Goal: Task Accomplishment & Management: Manage account settings

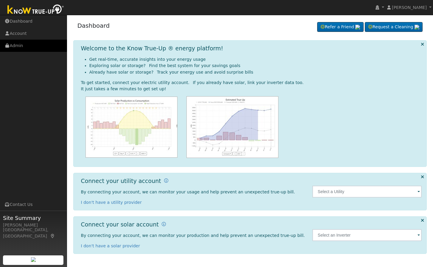
click at [24, 52] on link "Admin" at bounding box center [33, 46] width 67 height 12
drag, startPoint x: 24, startPoint y: 46, endPoint x: 53, endPoint y: 51, distance: 29.1
click at [24, 46] on link "Admin" at bounding box center [33, 46] width 67 height 12
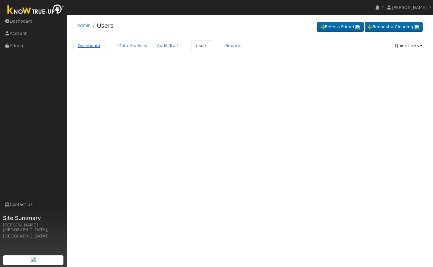
click at [89, 47] on link "Dashboard" at bounding box center [89, 45] width 32 height 11
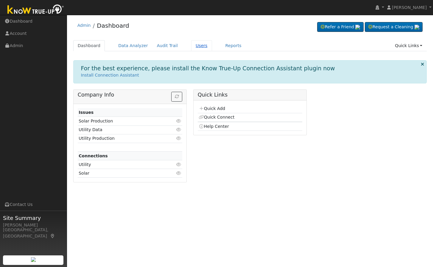
click at [191, 43] on link "Users" at bounding box center [201, 45] width 21 height 11
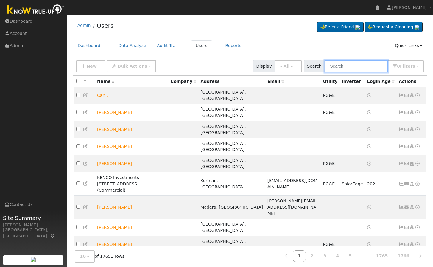
click at [354, 62] on input "text" at bounding box center [356, 66] width 63 height 12
click at [355, 66] on input "text" at bounding box center [356, 66] width 63 height 12
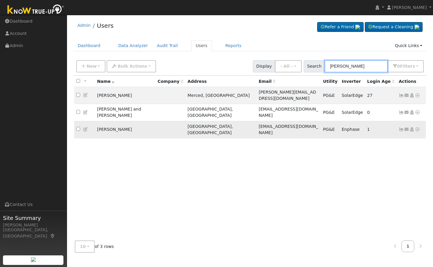
type input "[PERSON_NAME]"
click at [85, 127] on icon at bounding box center [85, 129] width 5 height 4
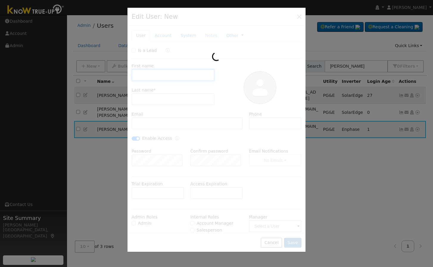
type input "[PERSON_NAME]"
type input "[EMAIL_ADDRESS][DOMAIN_NAME]"
type input "[PHONE_NUMBER]"
checkbox input "true"
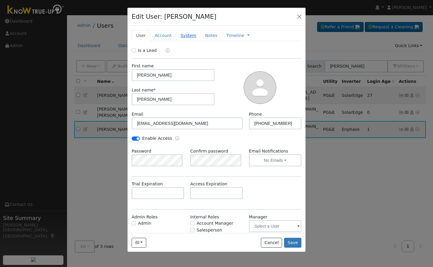
click at [189, 35] on link "System" at bounding box center [188, 35] width 25 height 11
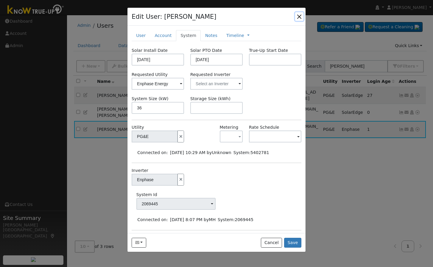
click at [299, 18] on button "button" at bounding box center [299, 16] width 8 height 8
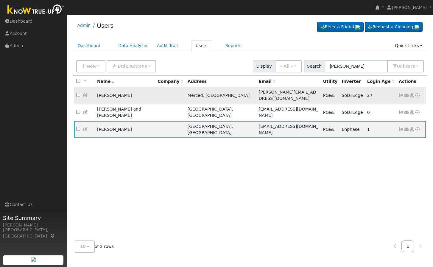
click at [86, 93] on icon at bounding box center [85, 95] width 5 height 4
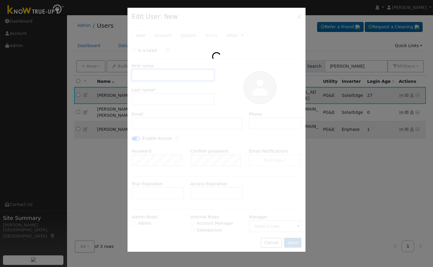
type input "[PERSON_NAME]"
type input "[PERSON_NAME][EMAIL_ADDRESS][DOMAIN_NAME]"
type input "2095642430"
checkbox input "true"
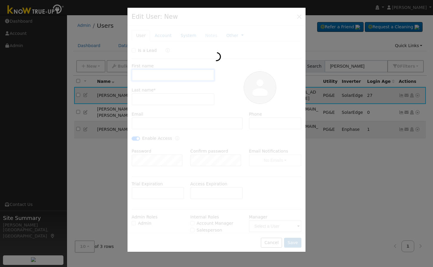
type input "Default Account"
type input "[STREET_ADDRESS]"
type input "Merced"
type input "CA"
type input "95340"
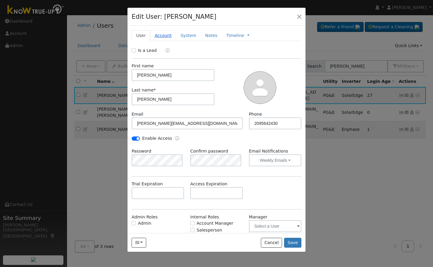
click at [164, 35] on link "Account" at bounding box center [163, 35] width 26 height 11
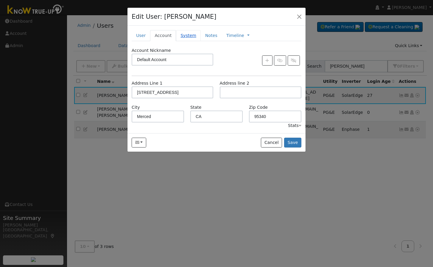
click at [187, 32] on link "System" at bounding box center [188, 35] width 25 height 11
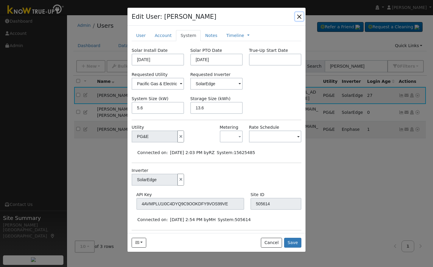
click at [299, 18] on button "button" at bounding box center [299, 16] width 8 height 8
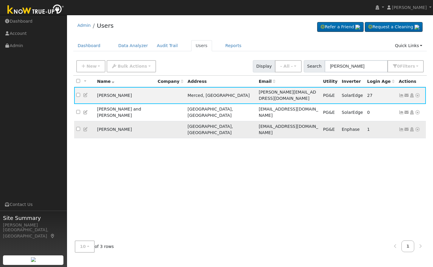
click at [86, 127] on icon at bounding box center [85, 129] width 5 height 4
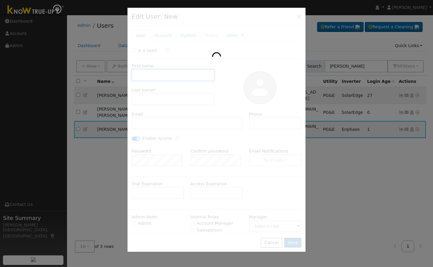
type input "[PERSON_NAME]"
type input "[EMAIL_ADDRESS][DOMAIN_NAME]"
type input "[PHONE_NUMBER]"
checkbox input "true"
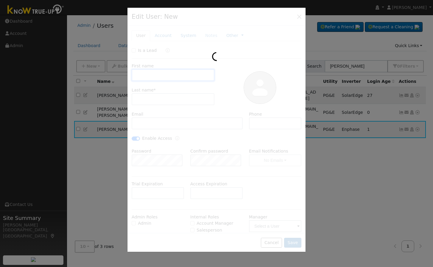
type input "Default Account"
type input "[STREET_ADDRESS]"
type input "[GEOGRAPHIC_DATA]"
type input "CA"
type input "93710"
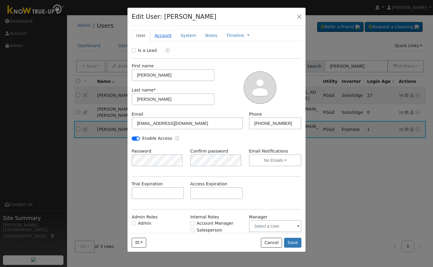
click at [162, 38] on link "Account" at bounding box center [163, 35] width 26 height 11
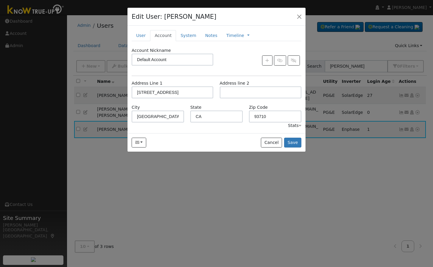
click at [182, 29] on div "New Account Nickname Cancel Create Are you sure you want to create new account …" at bounding box center [217, 79] width 178 height 107
click at [190, 32] on link "System" at bounding box center [188, 35] width 25 height 11
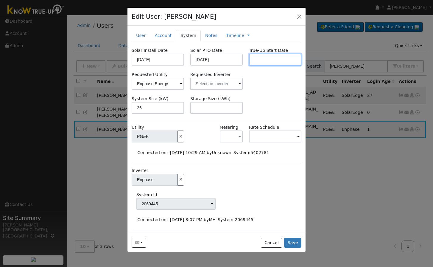
click at [273, 60] on input "text" at bounding box center [275, 60] width 52 height 12
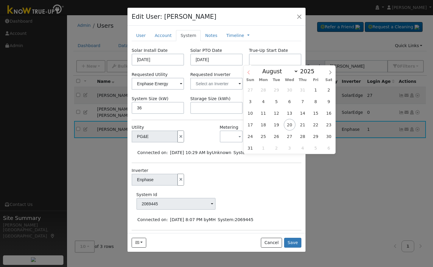
click at [250, 71] on icon at bounding box center [249, 72] width 4 height 4
select select "6"
click at [316, 71] on span at bounding box center [318, 69] width 4 height 3
click at [316, 75] on span at bounding box center [318, 72] width 4 height 3
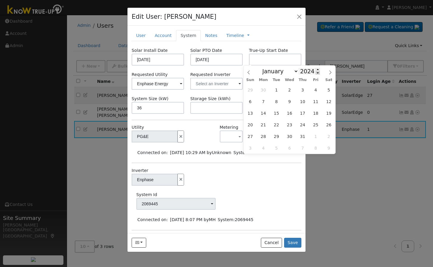
click at [316, 75] on span at bounding box center [318, 72] width 4 height 3
click at [316, 74] on span at bounding box center [318, 72] width 4 height 3
type input "2020"
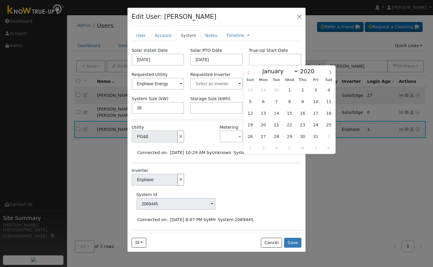
click at [247, 73] on icon at bounding box center [249, 72] width 4 height 4
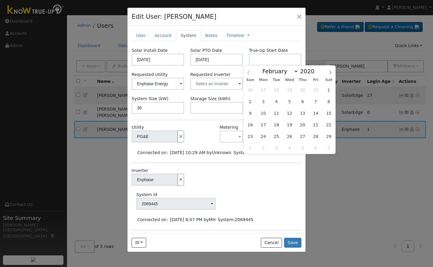
click at [247, 73] on icon at bounding box center [249, 72] width 4 height 4
select select "0"
click at [247, 73] on icon at bounding box center [249, 72] width 4 height 4
type input "2019"
select select "11"
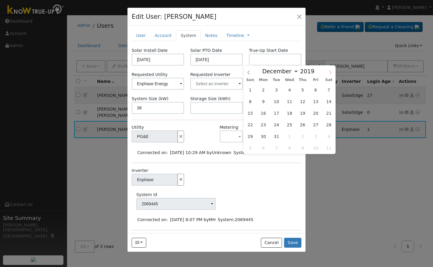
click at [331, 72] on icon at bounding box center [330, 72] width 4 height 4
type input "2020"
click at [331, 72] on icon at bounding box center [330, 72] width 4 height 4
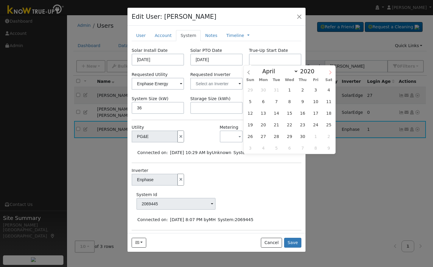
click at [331, 72] on icon at bounding box center [330, 72] width 4 height 4
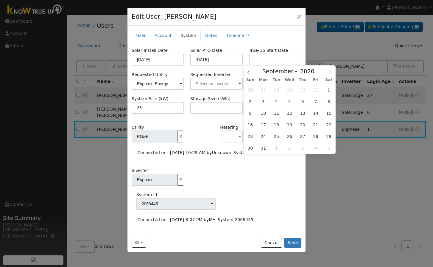
click at [331, 72] on icon at bounding box center [330, 72] width 4 height 4
select select "11"
click at [305, 137] on span "31" at bounding box center [303, 137] width 12 height 12
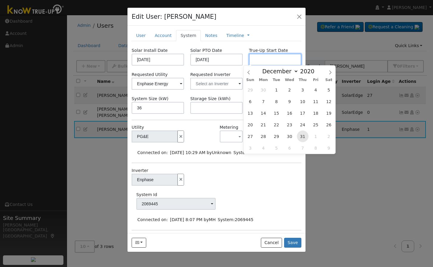
type input "[DATE]"
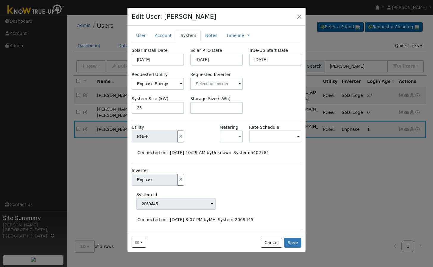
click at [270, 92] on div "Solar Install Date [DATE] Solar PTO Date [DATE] True-Up Start Date [DATE] Reque…" at bounding box center [217, 167] width 170 height 241
click at [206, 36] on link "Notes" at bounding box center [211, 35] width 21 height 11
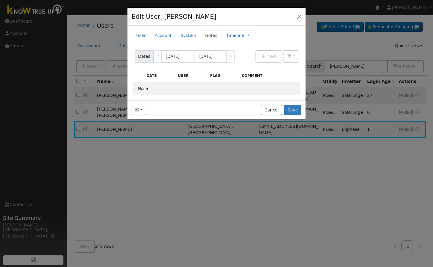
click at [227, 35] on link "Timeline" at bounding box center [236, 35] width 18 height 6
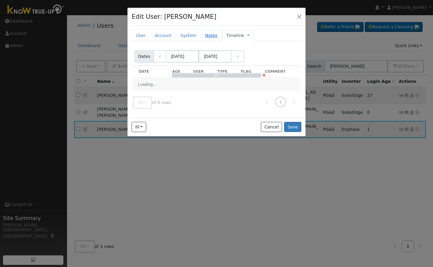
click at [206, 35] on link "Notes" at bounding box center [211, 35] width 21 height 11
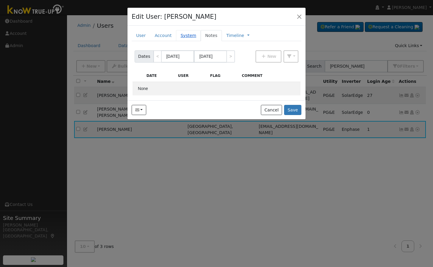
click at [177, 34] on link "System" at bounding box center [188, 35] width 25 height 11
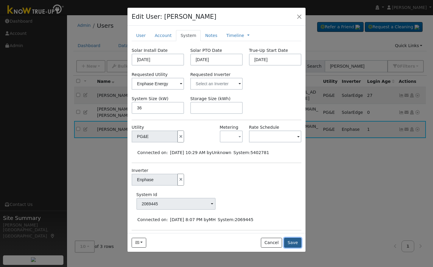
click at [297, 240] on button "Save" at bounding box center [292, 243] width 17 height 10
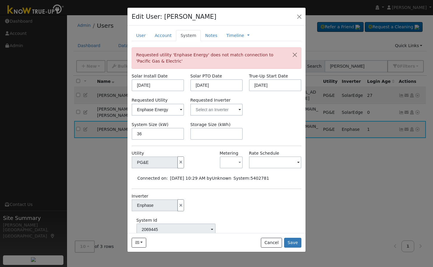
click at [180, 109] on span at bounding box center [181, 110] width 2 height 7
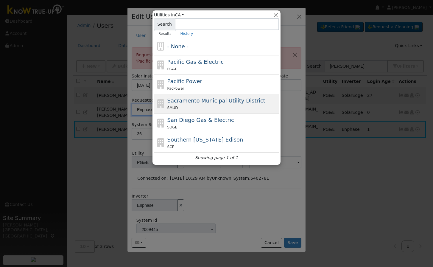
click at [162, 114] on div "Sacramento Municipal Utility District SMUD" at bounding box center [216, 123] width 125 height 19
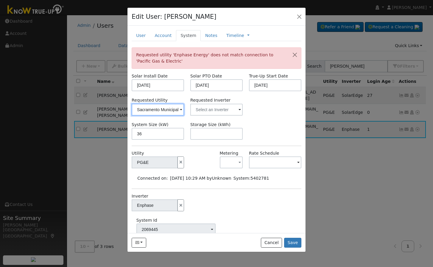
click at [177, 108] on input "Sacramento Municipal Utility District" at bounding box center [158, 110] width 52 height 12
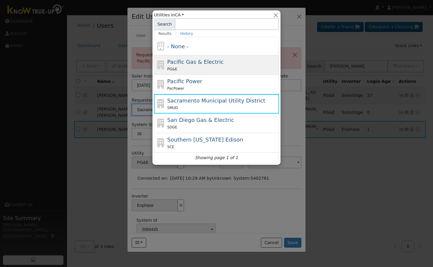
click at [206, 66] on div "PG&E" at bounding box center [223, 69] width 111 height 6
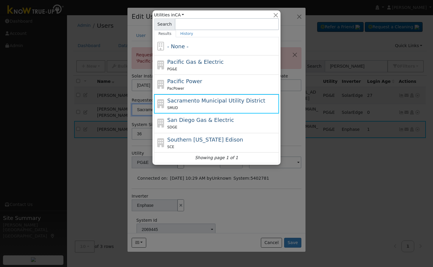
type input "Pacific Gas & Electric"
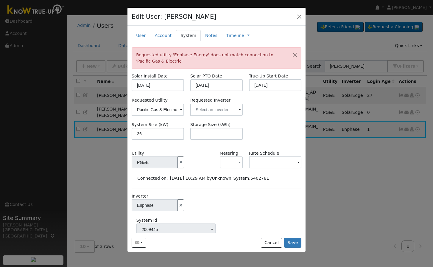
click at [182, 108] on span at bounding box center [181, 110] width 2 height 7
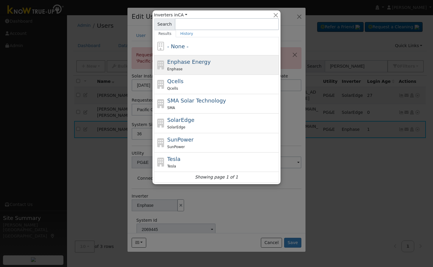
click at [229, 67] on div "Enphase" at bounding box center [223, 69] width 111 height 6
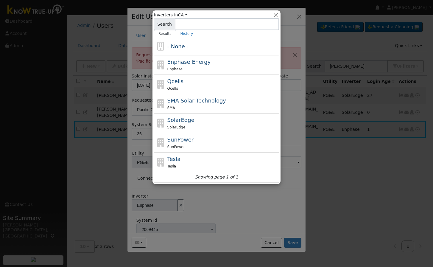
type input "Enphase Energy"
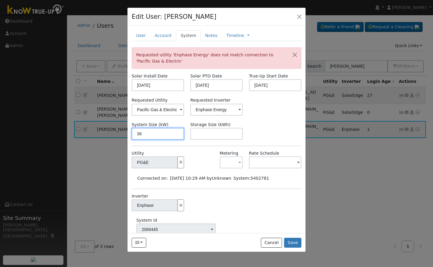
click at [159, 134] on input "36" at bounding box center [158, 134] width 52 height 12
type input "11.7"
click at [255, 119] on div "Solar Install Date [DATE] Solar PTO Date [DATE] True-Up Start Date [DATE] Reque…" at bounding box center [217, 193] width 170 height 241
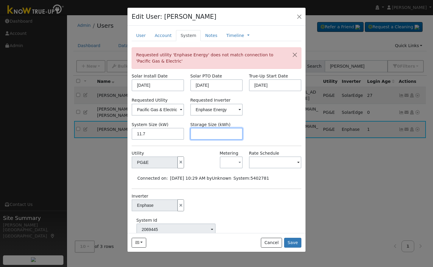
click at [223, 133] on input "text" at bounding box center [216, 134] width 52 height 12
type input "0"
click at [314, 112] on div at bounding box center [216, 133] width 433 height 267
click at [294, 242] on button "Save" at bounding box center [292, 243] width 17 height 10
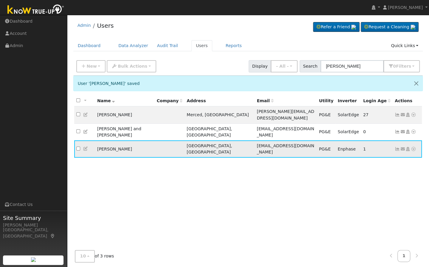
click at [406, 147] on icon at bounding box center [407, 149] width 5 height 4
